Goal: Book appointment/travel/reservation

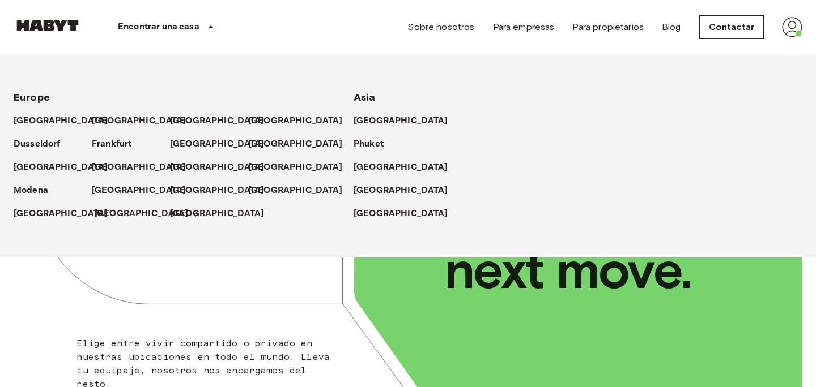
click at [98, 212] on p "[GEOGRAPHIC_DATA]" at bounding box center [141, 214] width 95 height 14
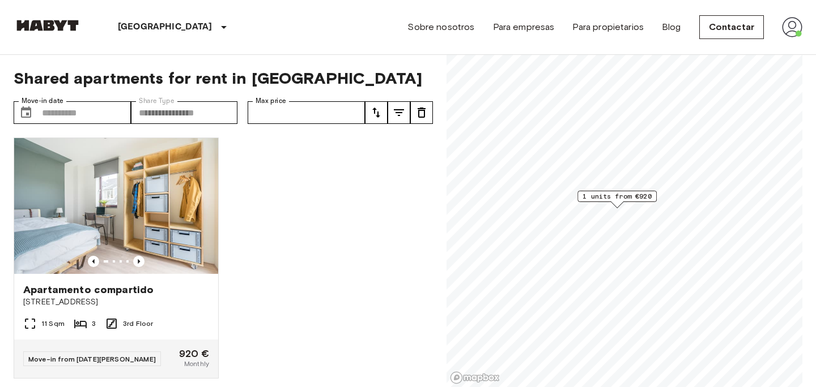
click at [282, 284] on div "Apartamento compartido Eisenhowerlaan 110 11 Sqm 3 3rd Floor Move-in from 02 Ja…" at bounding box center [219, 258] width 428 height 259
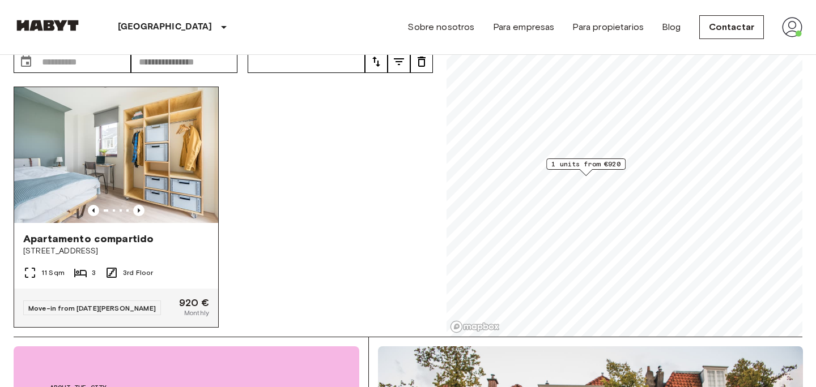
click at [153, 170] on img at bounding box center [116, 155] width 204 height 136
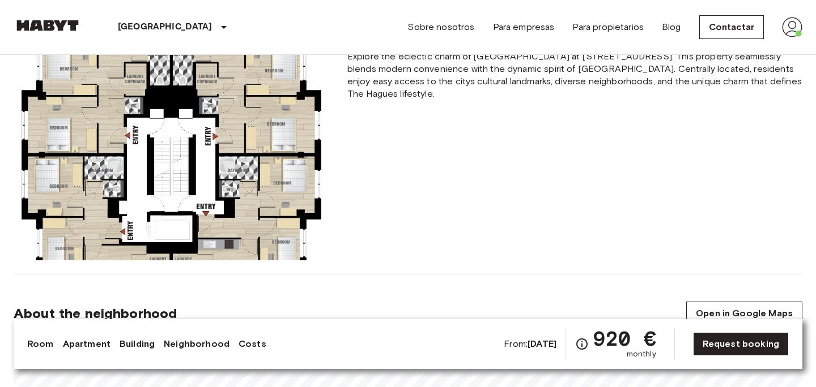
scroll to position [625, 0]
